Goal: Information Seeking & Learning: Learn about a topic

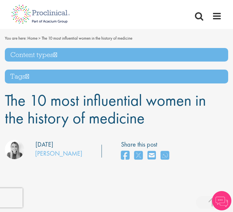
scroll to position [405, 0]
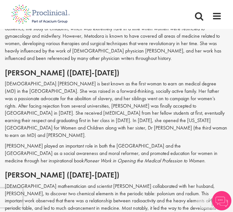
drag, startPoint x: 0, startPoint y: 0, endPoint x: 126, endPoint y: 115, distance: 170.9
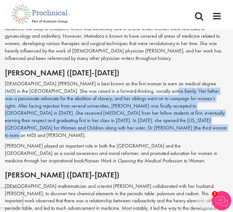
drag, startPoint x: 129, startPoint y: 125, endPoint x: 124, endPoint y: 88, distance: 37.7
click at [124, 88] on p "[DEMOGRAPHIC_DATA] [PERSON_NAME] is best known as the first woman to earn an me…" at bounding box center [116, 109] width 223 height 59
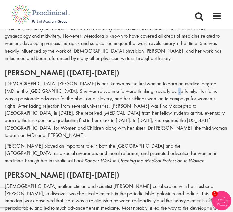
click at [125, 89] on p "[DEMOGRAPHIC_DATA] [PERSON_NAME] is best known as the first woman to earn an me…" at bounding box center [116, 109] width 223 height 59
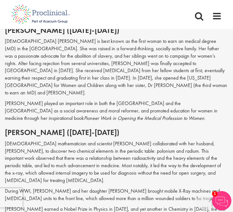
scroll to position [448, 0]
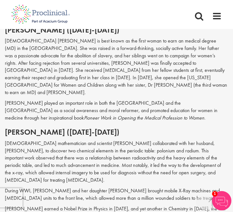
click at [125, 88] on p "[DEMOGRAPHIC_DATA] [PERSON_NAME] is best known as the first woman to earn an me…" at bounding box center [116, 66] width 223 height 59
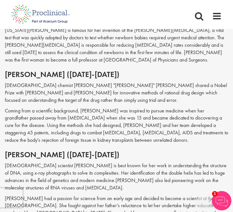
scroll to position [609, 0]
